Goal: Transaction & Acquisition: Book appointment/travel/reservation

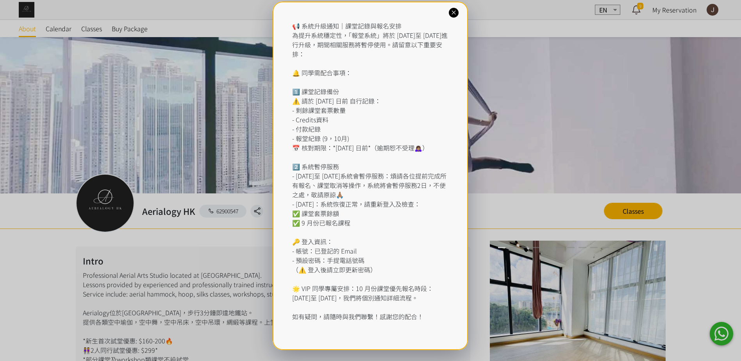
click at [453, 16] on icon at bounding box center [453, 12] width 7 height 7
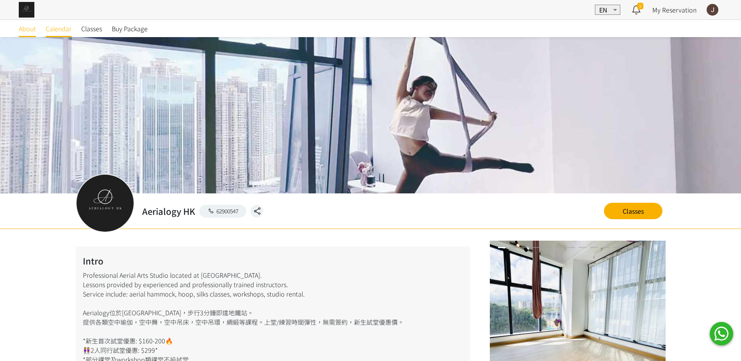
click at [63, 32] on span "Calendar" at bounding box center [59, 28] width 26 height 9
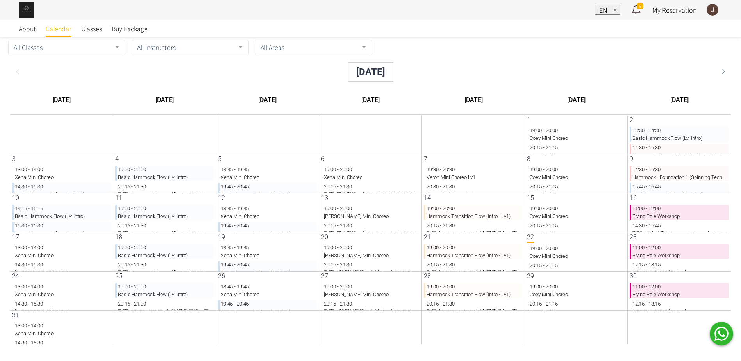
scroll to position [14, 0]
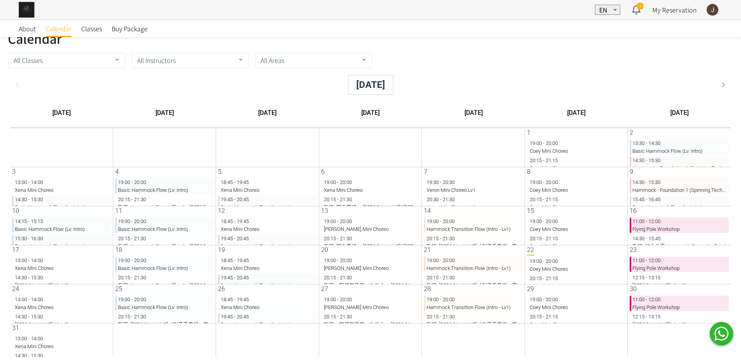
click at [548, 265] on p "19:00 - 20:00 Coey Mini Choreo" at bounding box center [570, 264] width 99 height 15
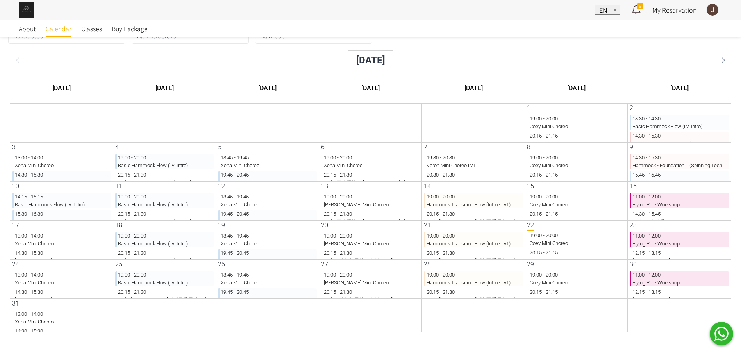
scroll to position [0, 0]
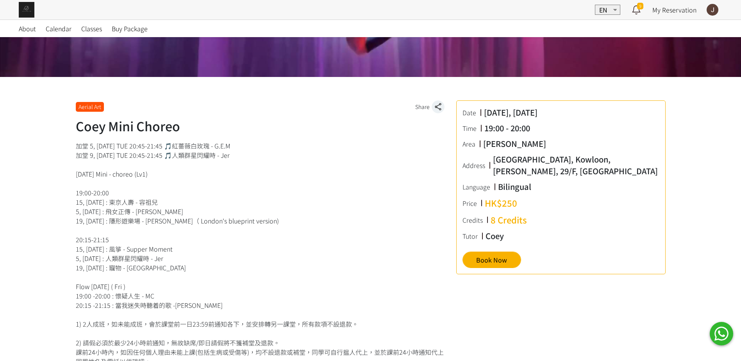
scroll to position [156, 0]
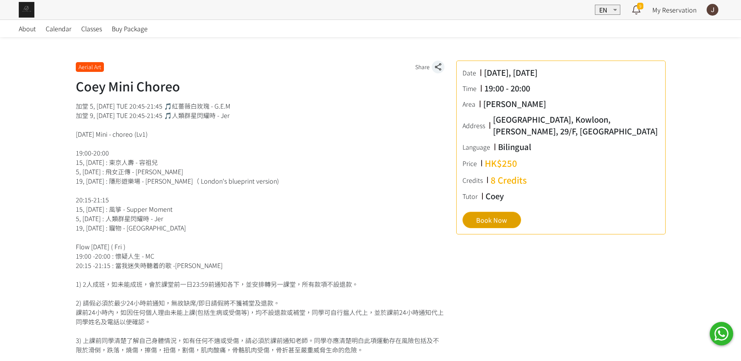
click at [521, 222] on button "Book Now" at bounding box center [492, 220] width 59 height 16
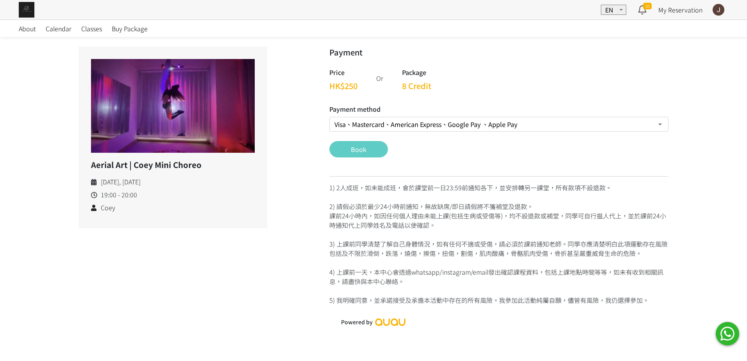
click at [372, 121] on select "Visa、Mastercard、American Express、Google Pay 、Apple Pay Credit Package (Remain 1…" at bounding box center [498, 124] width 339 height 15
select select "credit"
click at [329, 117] on select "Visa、Mastercard、American Express、Google Pay 、Apple Pay Credit Package (Remain 1…" at bounding box center [498, 124] width 339 height 15
click at [356, 156] on button "Book" at bounding box center [358, 149] width 59 height 16
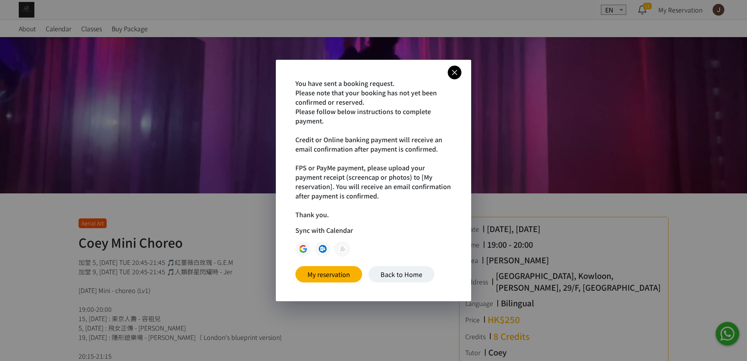
click at [297, 247] on link at bounding box center [303, 249] width 16 height 16
